Goal: Navigation & Orientation: Find specific page/section

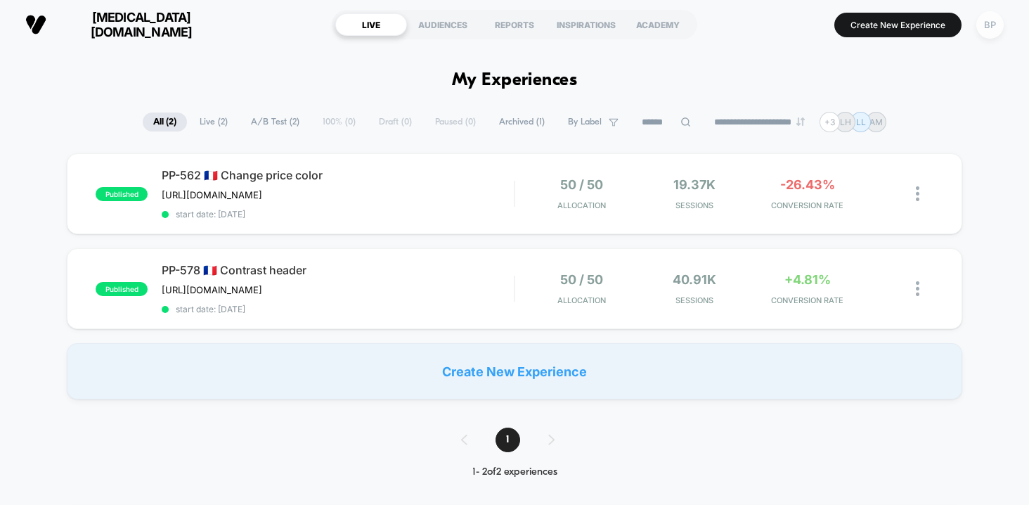
click at [993, 32] on div "BP" at bounding box center [989, 24] width 27 height 27
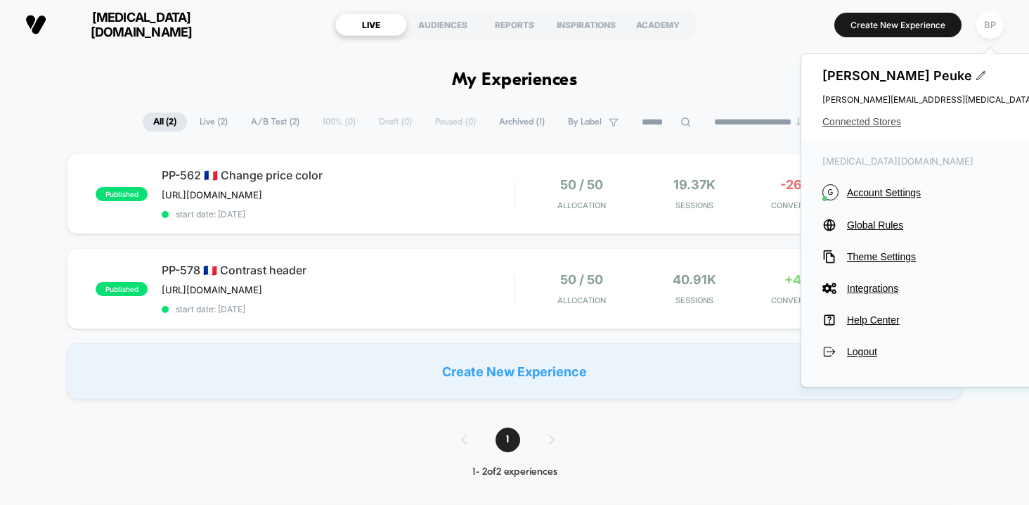
click at [885, 122] on span "Connected Stores" at bounding box center [962, 121] width 280 height 11
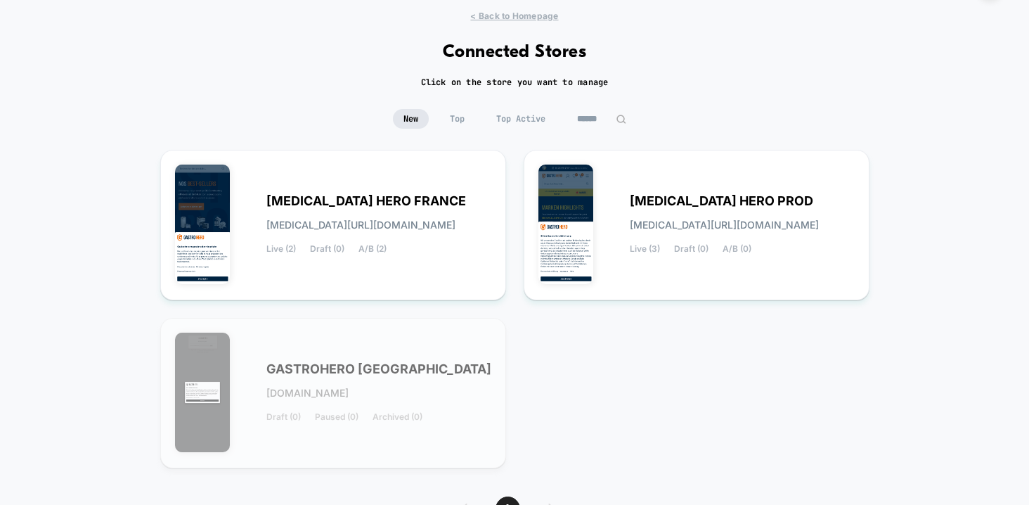
scroll to position [49, 0]
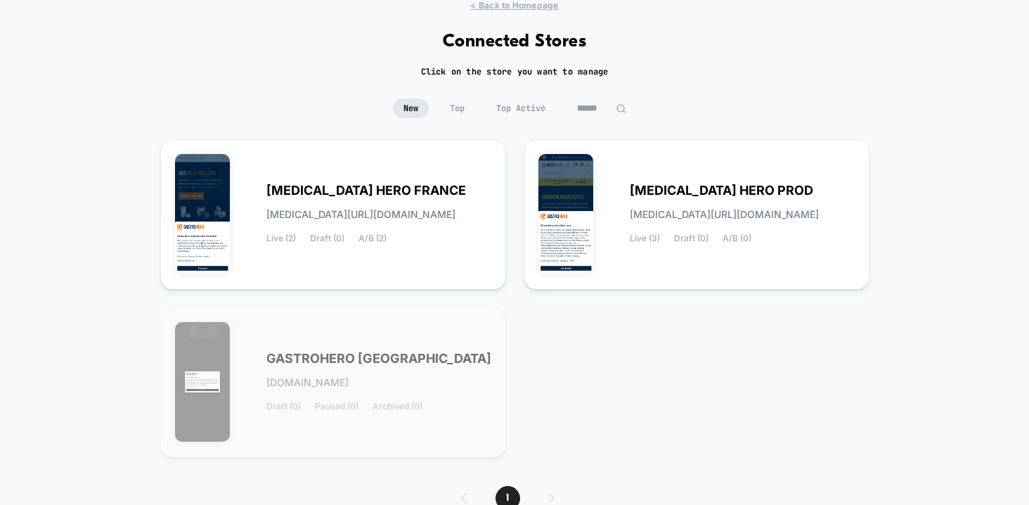
click at [373, 363] on span "GASTROHERO [GEOGRAPHIC_DATA]" at bounding box center [378, 358] width 225 height 10
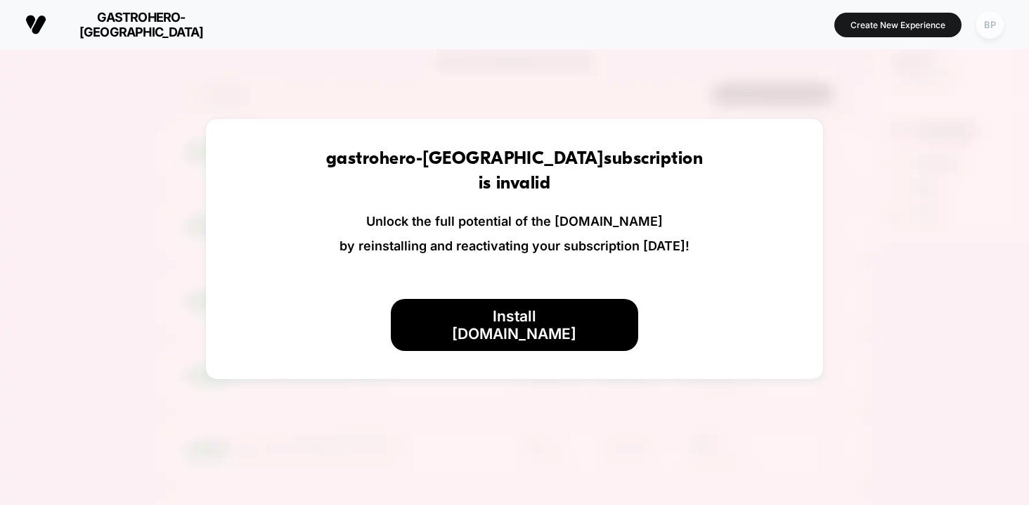
click at [987, 30] on div "BP" at bounding box center [989, 24] width 27 height 27
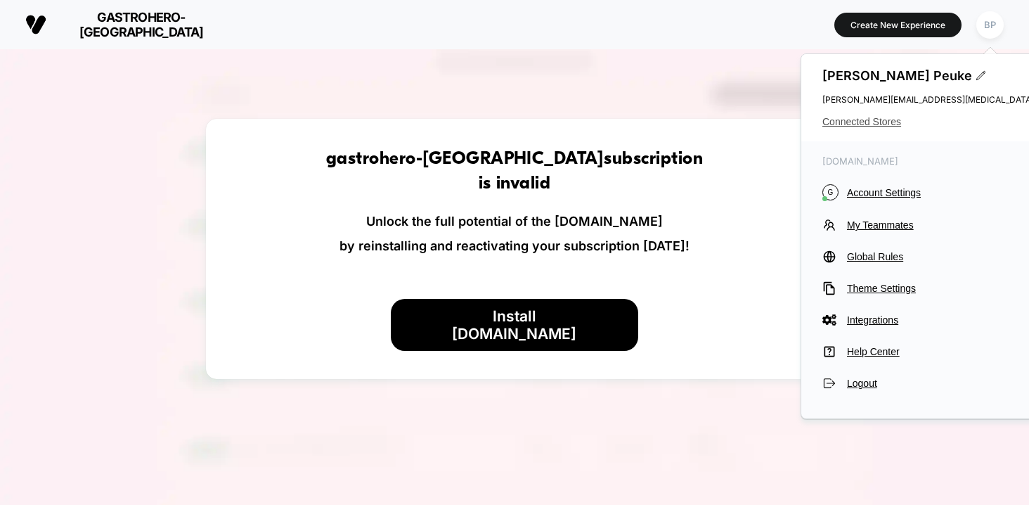
click at [882, 122] on span "Connected Stores" at bounding box center [962, 121] width 280 height 11
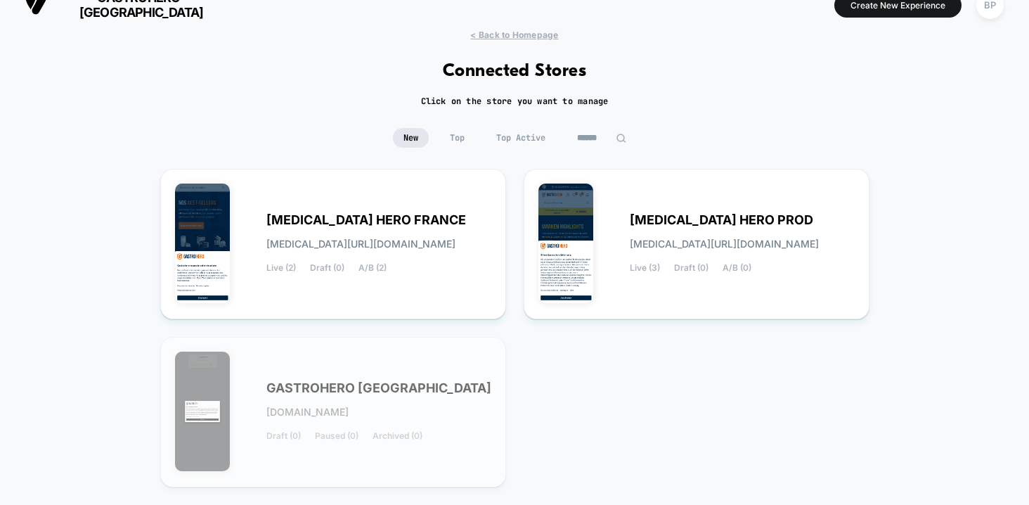
scroll to position [24, 0]
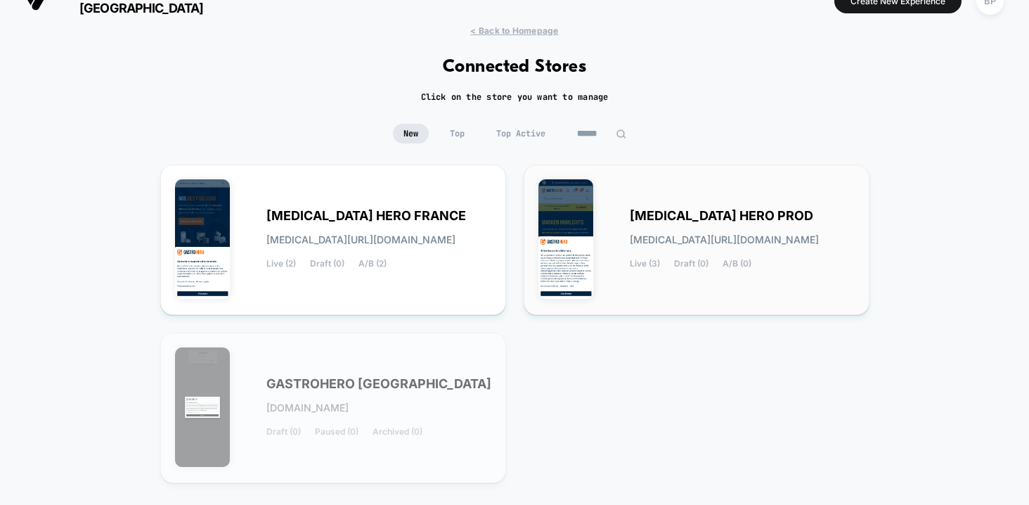
click at [724, 211] on span "[MEDICAL_DATA] HERO PROD" at bounding box center [721, 216] width 183 height 10
